Goal: Transaction & Acquisition: Purchase product/service

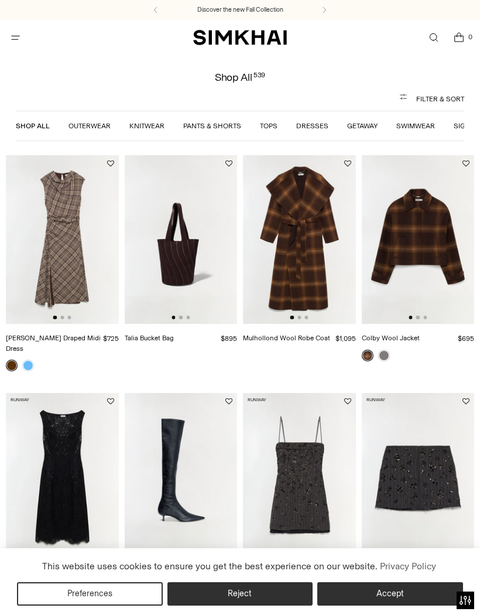
click at [25, 45] on span "Open menu modal" at bounding box center [15, 37] width 19 height 19
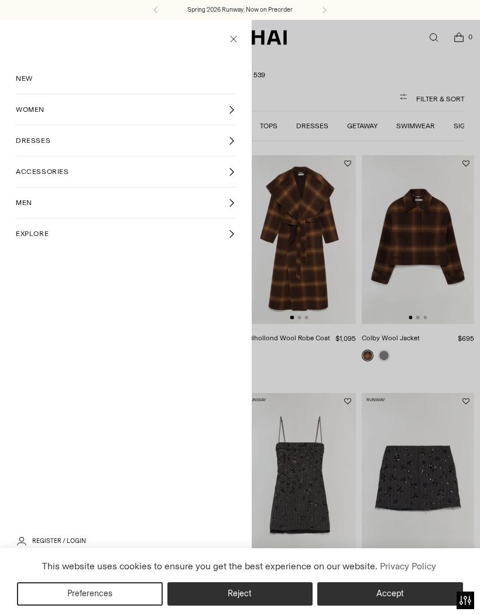
click at [40, 163] on link "ACCESSORIES" at bounding box center [126, 171] width 220 height 30
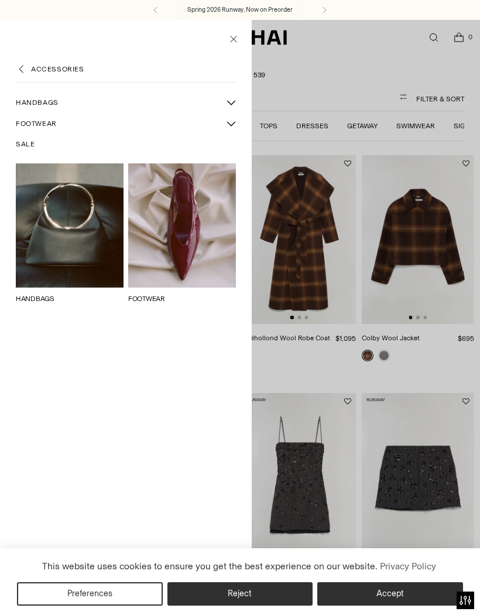
click at [34, 121] on span "FOOTWEAR" at bounding box center [36, 123] width 41 height 11
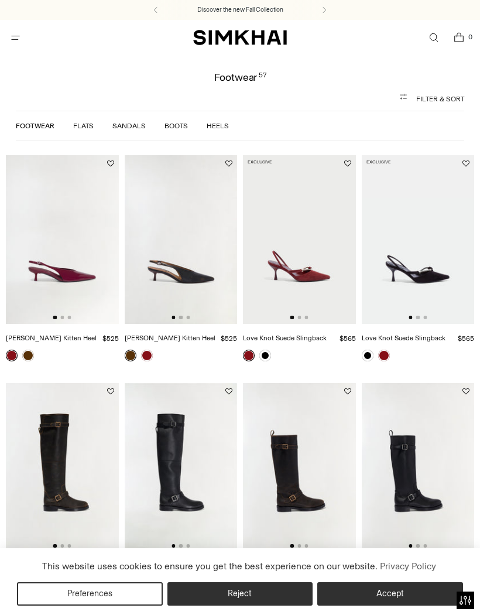
click at [403, 594] on button "Accept" at bounding box center [390, 593] width 146 height 23
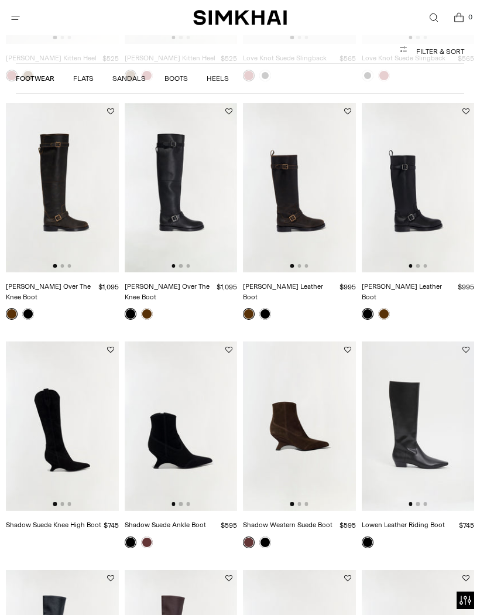
scroll to position [279, 0]
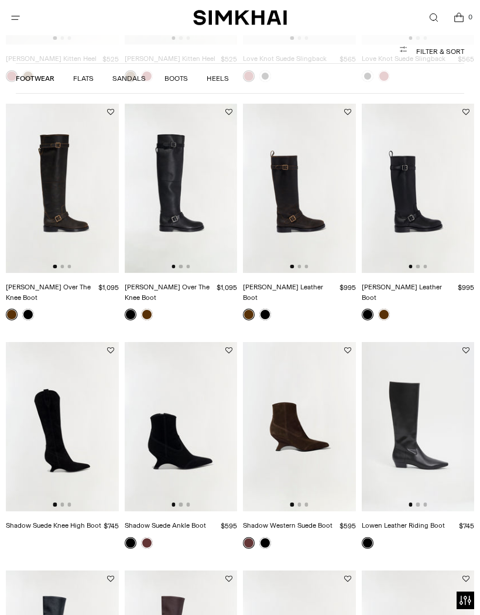
click at [174, 83] on link "Boots" at bounding box center [176, 78] width 23 height 8
